Goal: Find specific page/section: Find specific page/section

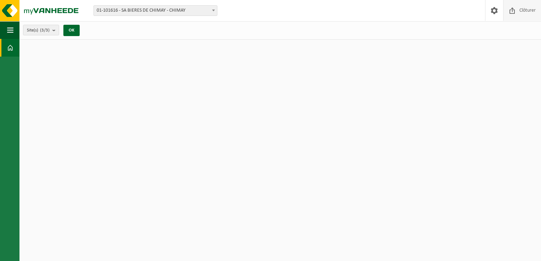
click at [511, 12] on span at bounding box center [512, 10] width 11 height 21
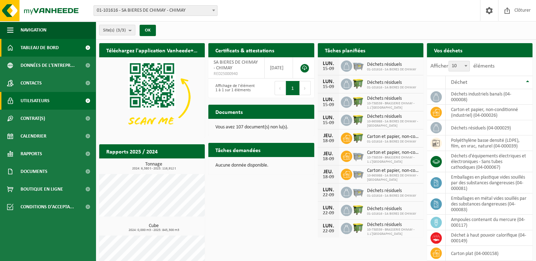
click at [85, 102] on span at bounding box center [88, 101] width 16 height 18
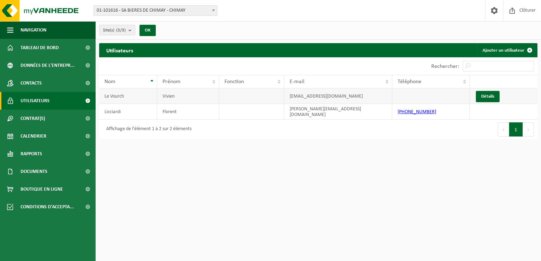
click at [392, 93] on td at bounding box center [431, 96] width 78 height 16
click at [199, 91] on td "Vivien" at bounding box center [188, 96] width 62 height 16
click at [50, 86] on link "Contacts" at bounding box center [48, 83] width 96 height 18
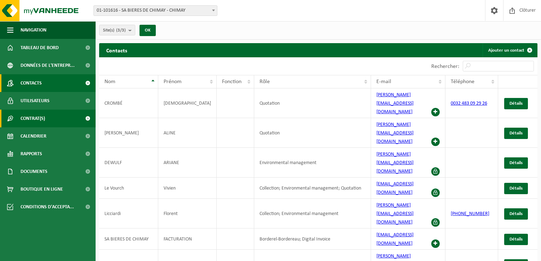
click at [67, 120] on link "Contrat(s)" at bounding box center [48, 119] width 96 height 18
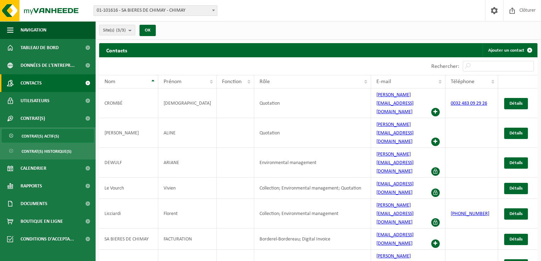
click at [67, 135] on link "Contrat(s) actif(s)" at bounding box center [48, 135] width 92 height 13
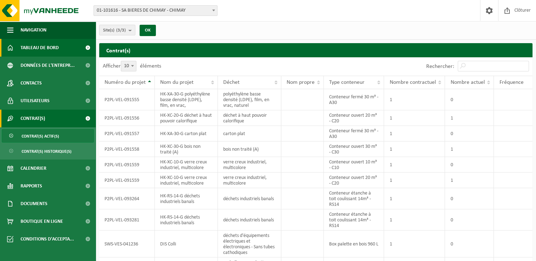
click at [38, 45] on span "Tableau de bord" at bounding box center [40, 48] width 38 height 18
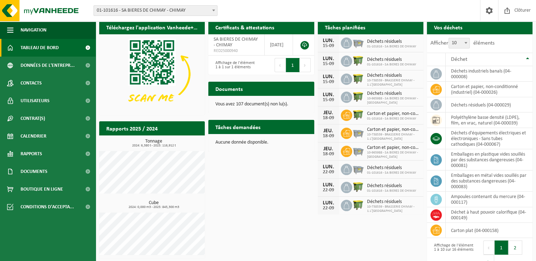
scroll to position [35, 0]
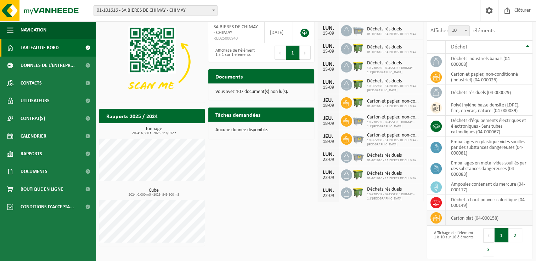
click at [481, 217] on td "carton plat (04-000158)" at bounding box center [488, 218] width 87 height 15
click at [437, 221] on span at bounding box center [435, 217] width 11 height 11
click at [438, 219] on icon at bounding box center [435, 218] width 7 height 7
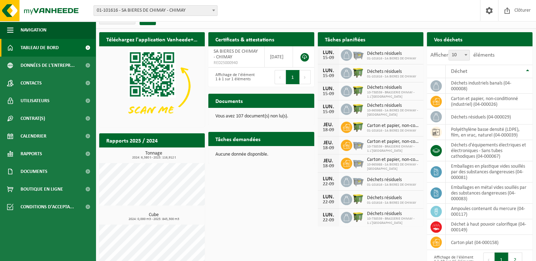
scroll to position [0, 0]
